Goal: Subscribe to service/newsletter

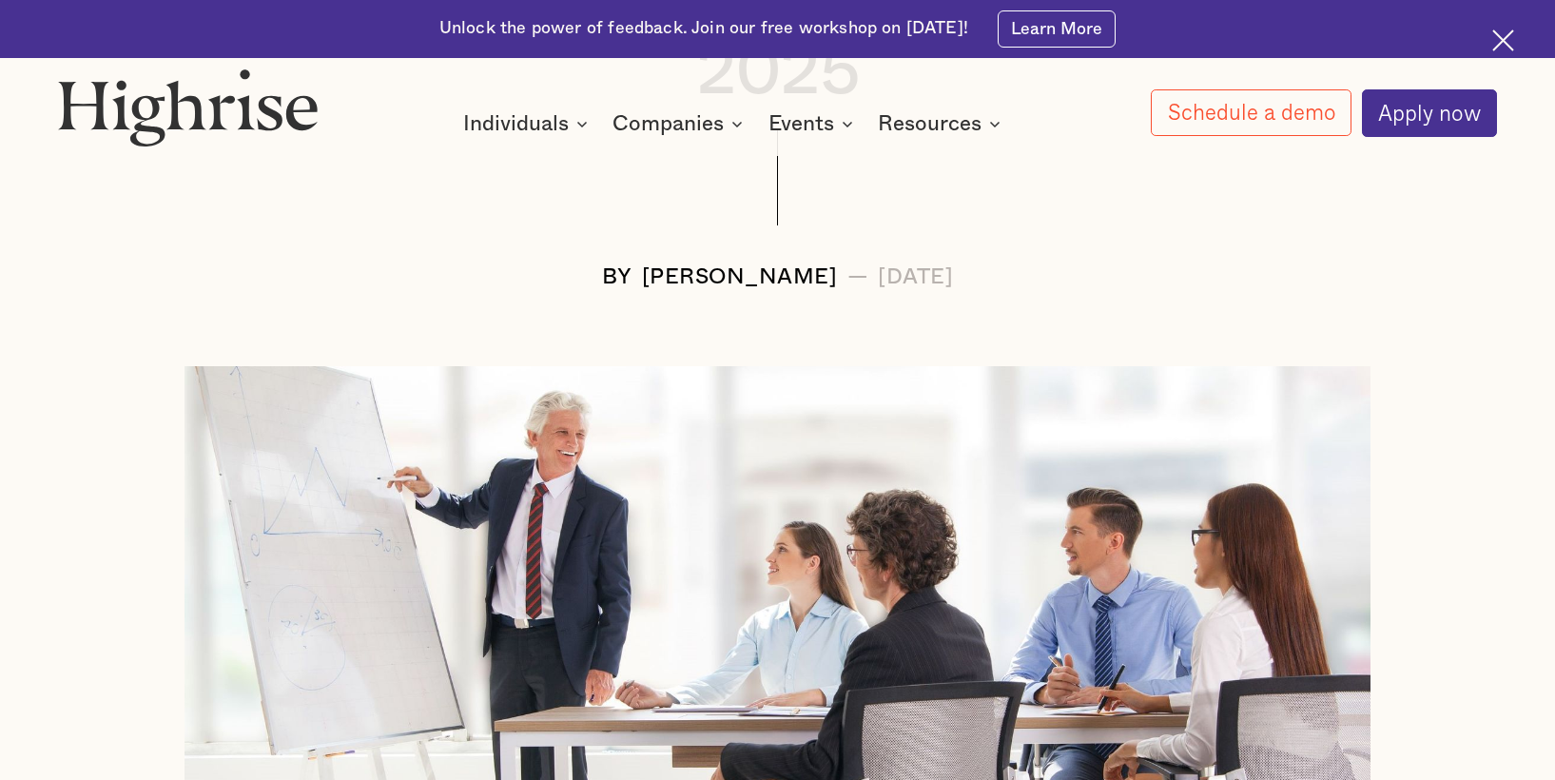
scroll to position [517, 0]
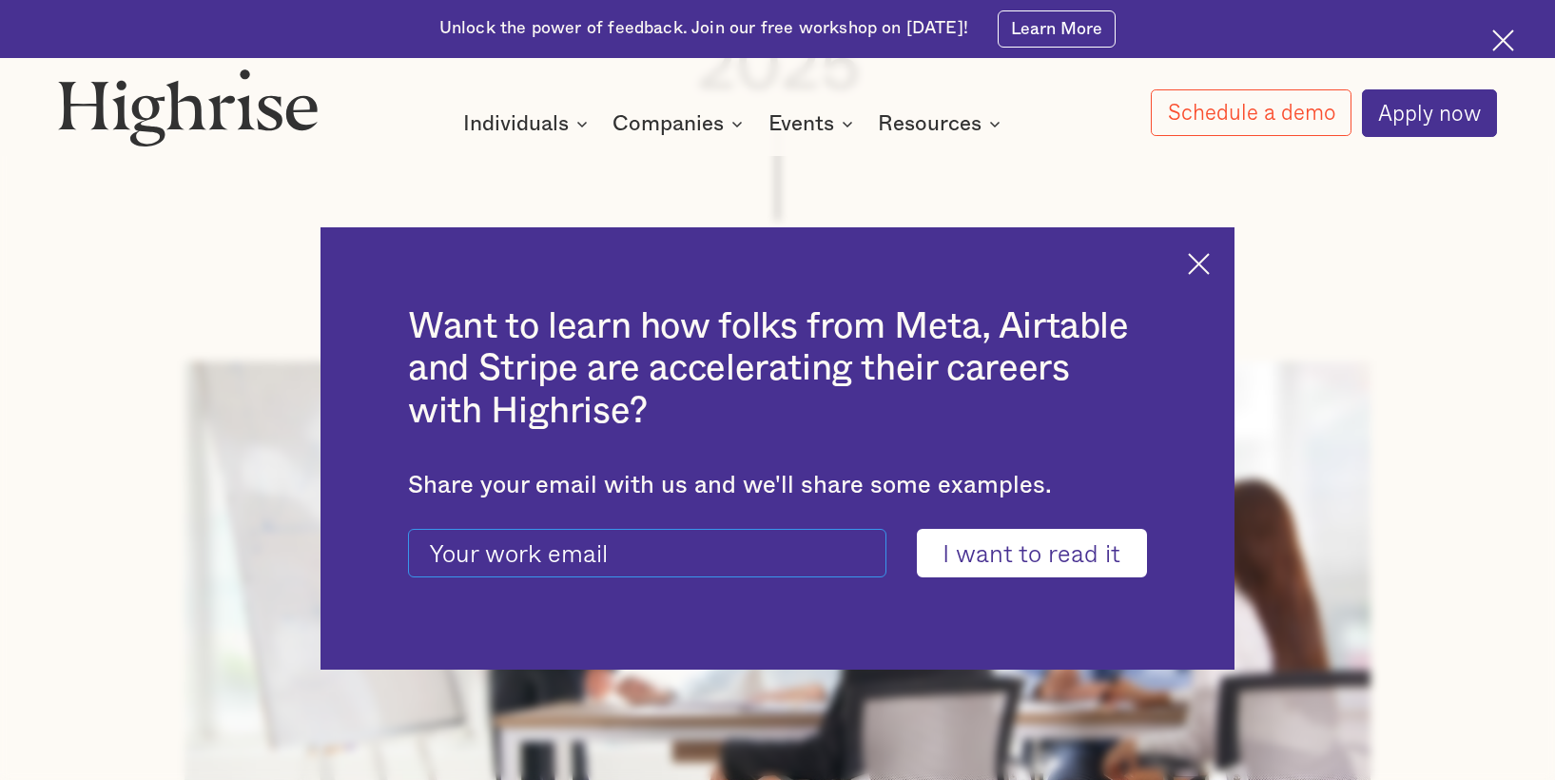
click at [741, 552] on input "current-ascender-blog-article-modal-form" at bounding box center [647, 553] width 478 height 48
type input "[EMAIL_ADDRESS][DOMAIN_NAME]"
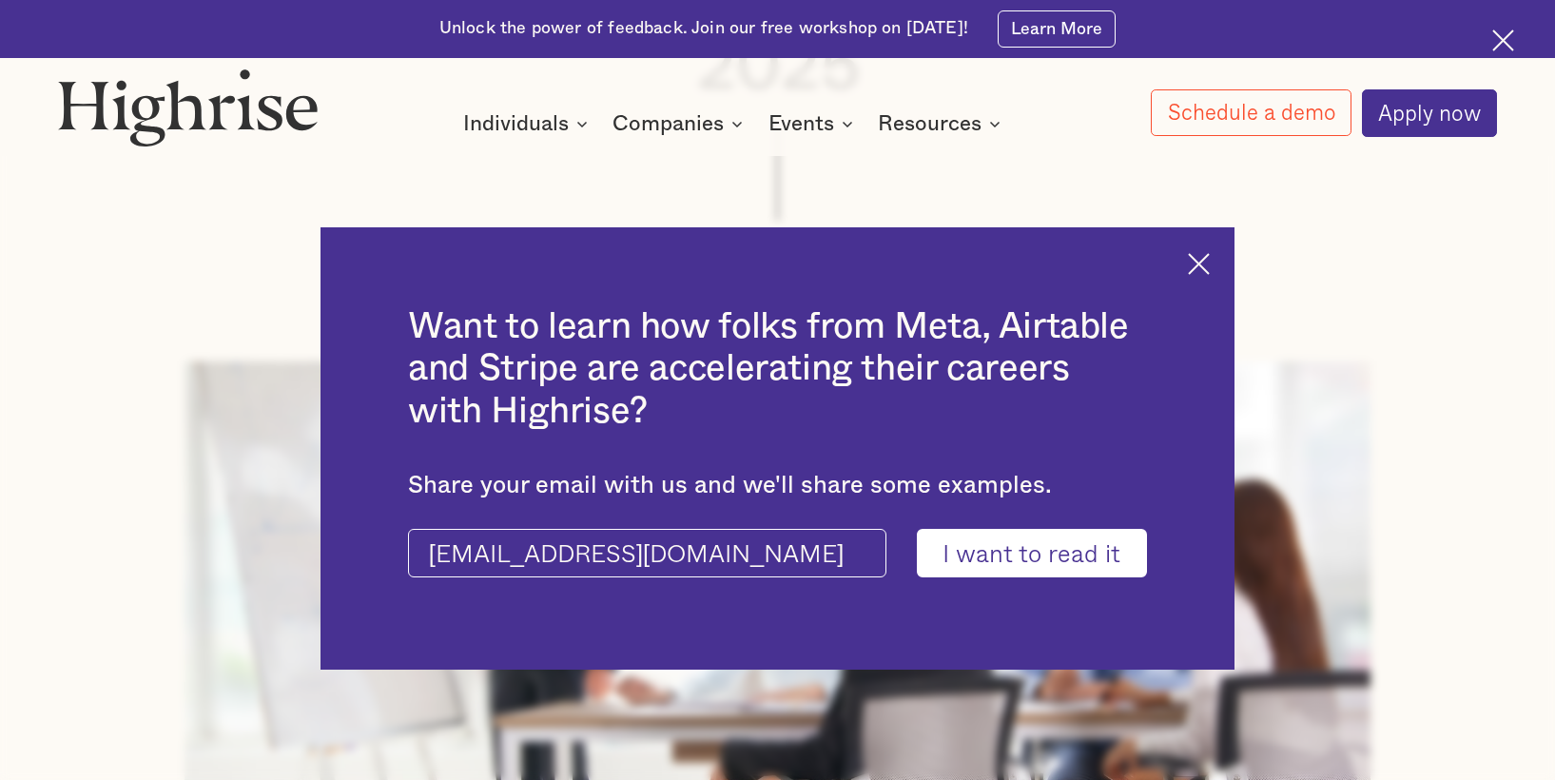
click at [995, 554] on input "I want to read it" at bounding box center [1032, 553] width 230 height 48
type input "Please wait..."
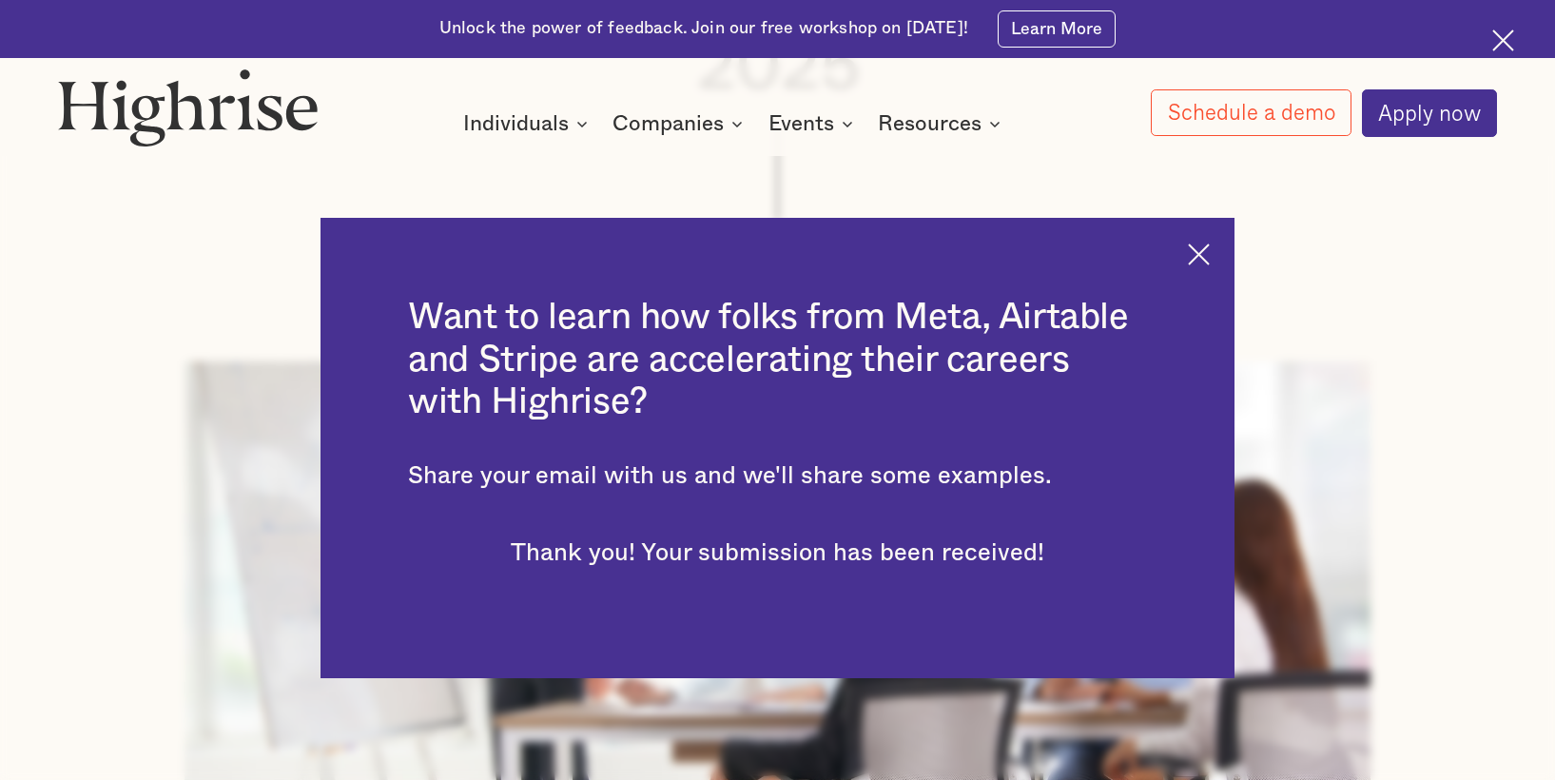
click at [1194, 252] on img at bounding box center [1199, 254] width 22 height 22
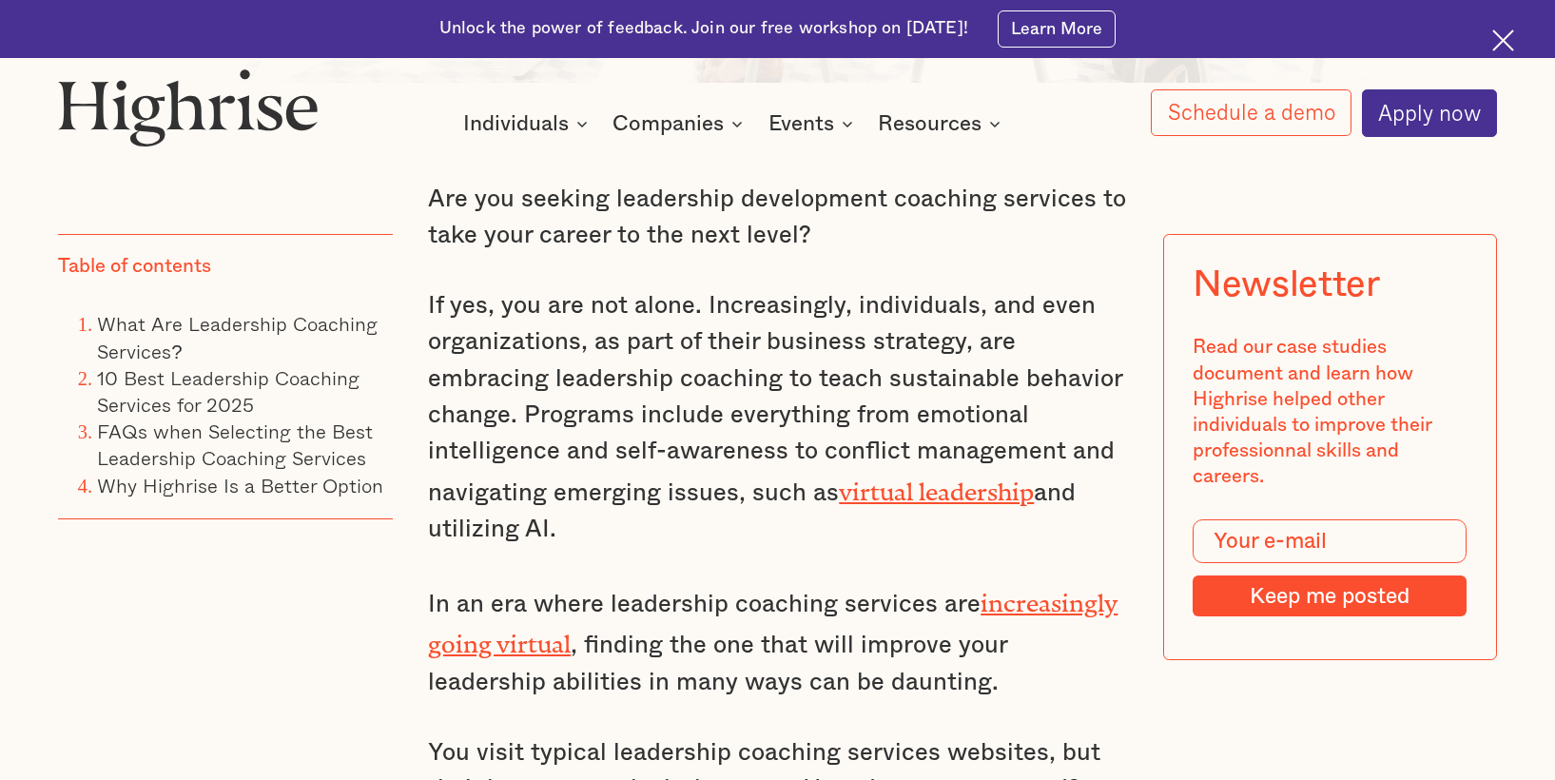
scroll to position [1453, 0]
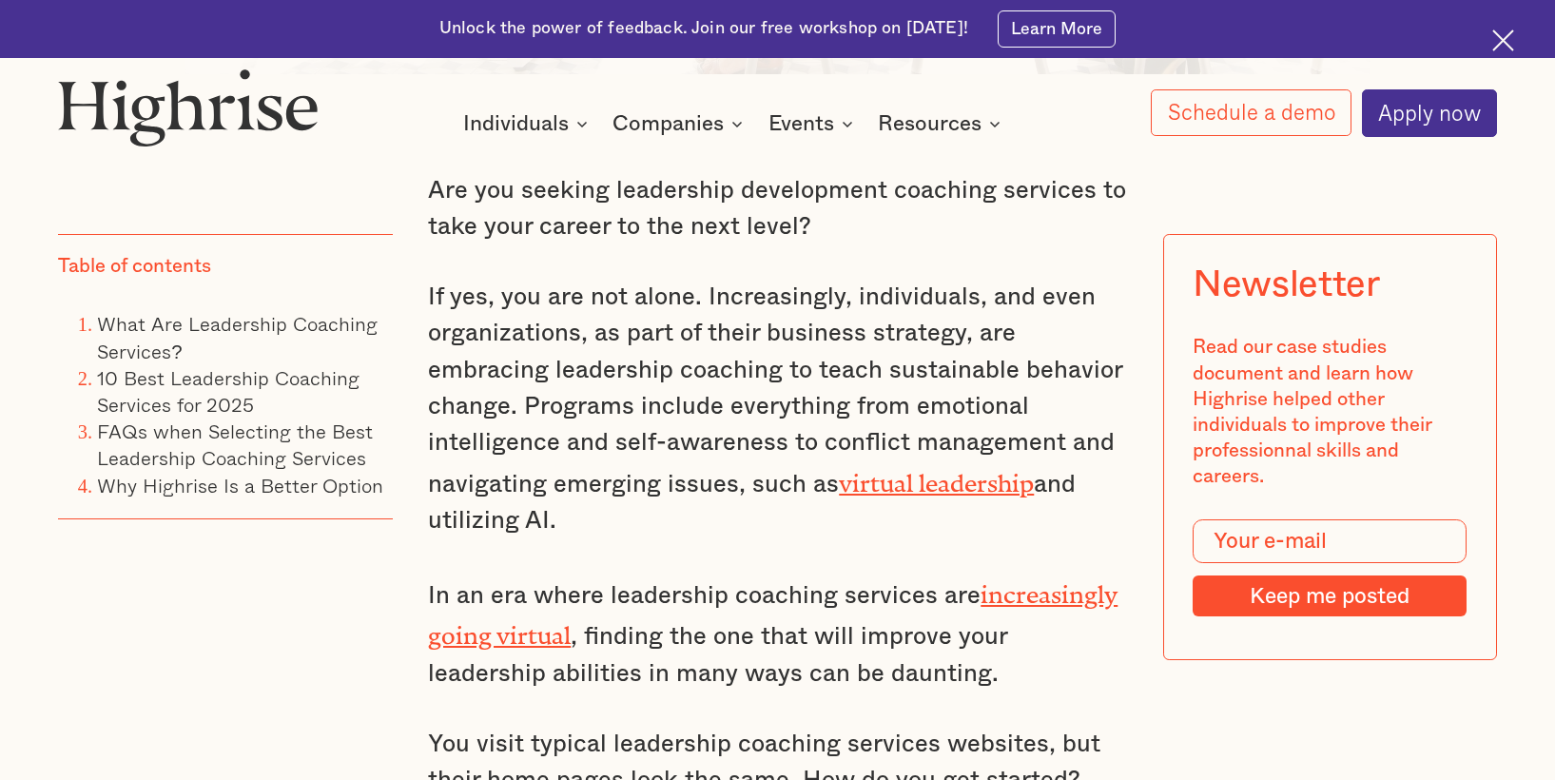
click at [1370, 550] on input "Modal Form" at bounding box center [1329, 541] width 274 height 44
type input "[EMAIL_ADDRESS][DOMAIN_NAME]"
click at [1311, 610] on input "Keep me posted" at bounding box center [1329, 594] width 274 height 41
type input "Please wait..."
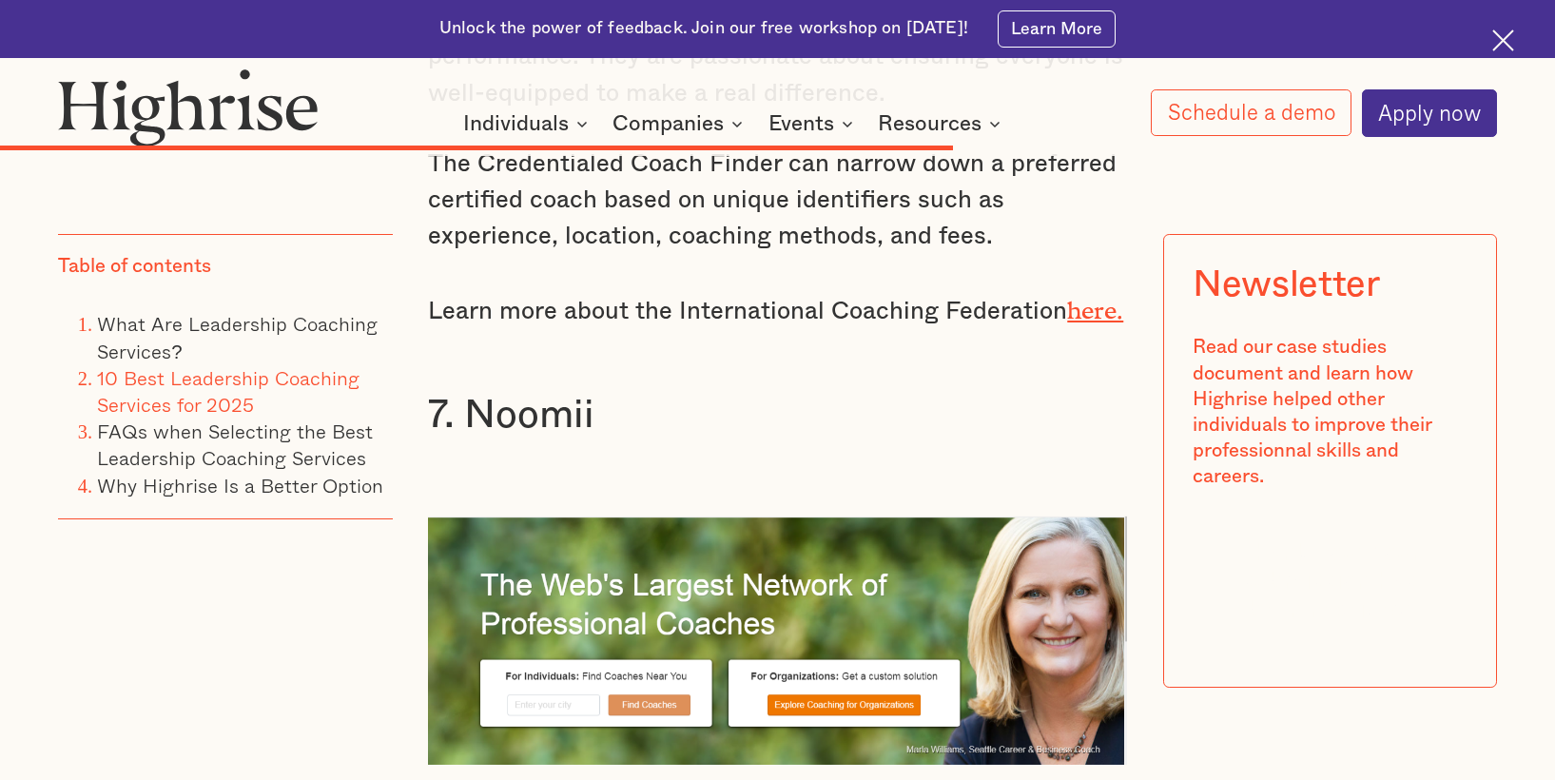
scroll to position [14014, 0]
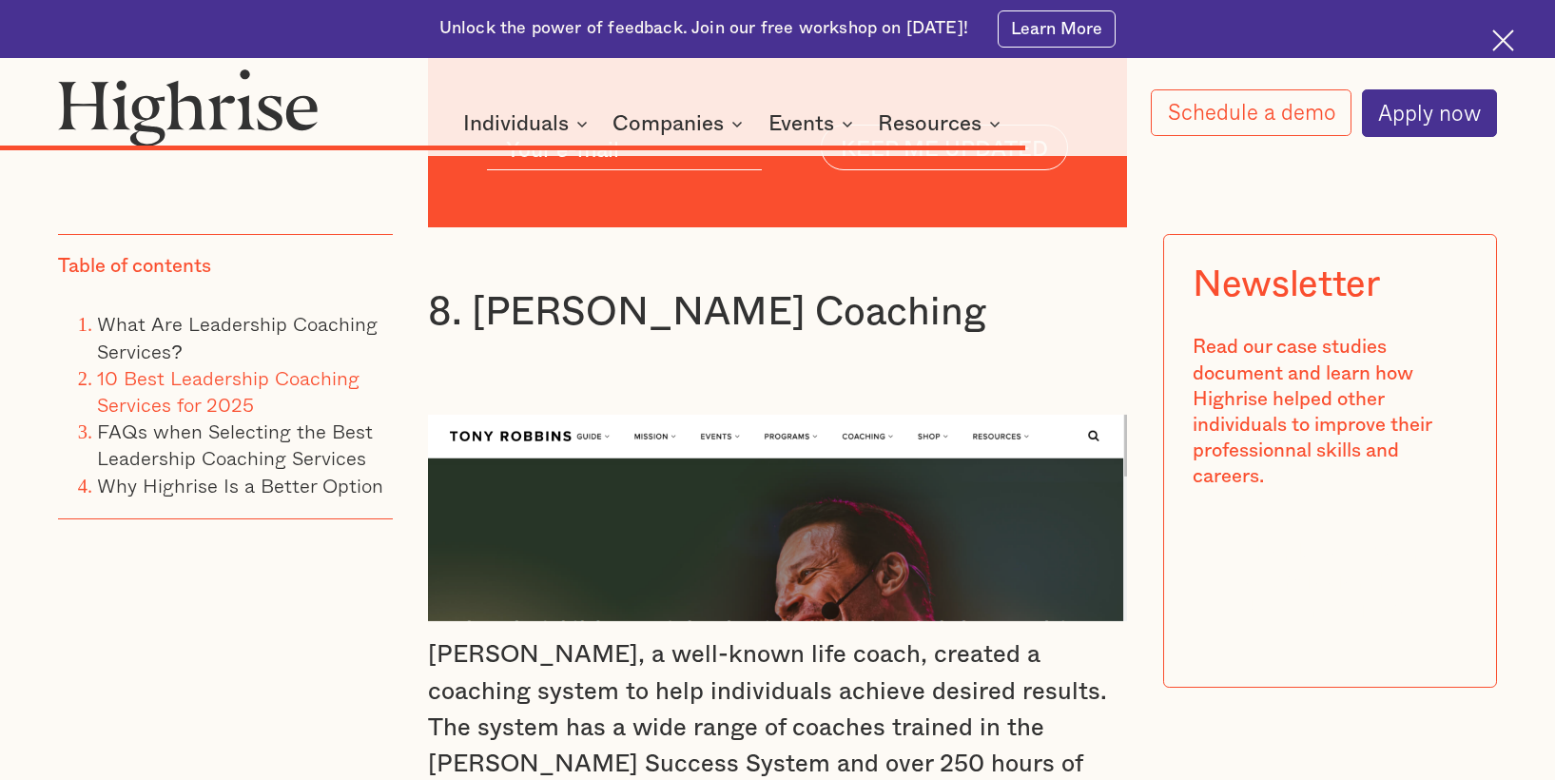
scroll to position [15491, 0]
